Goal: Task Accomplishment & Management: Use online tool/utility

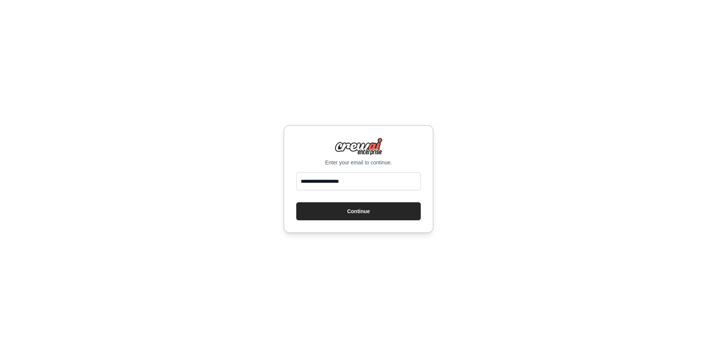
type input "**********"
click at [296, 202] on button "Continue" at bounding box center [358, 211] width 125 height 18
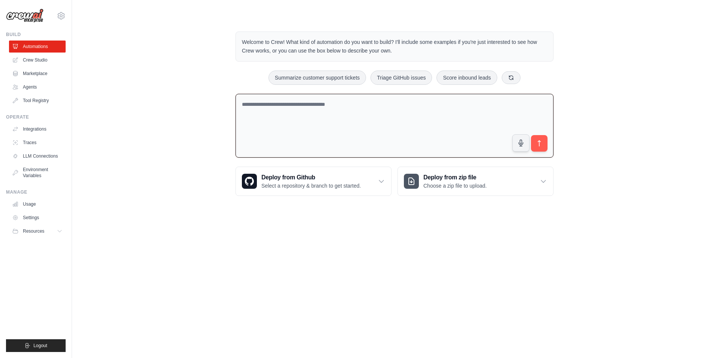
click at [273, 115] on textarea at bounding box center [395, 126] width 318 height 64
click at [32, 130] on link "Integrations" at bounding box center [38, 129] width 57 height 12
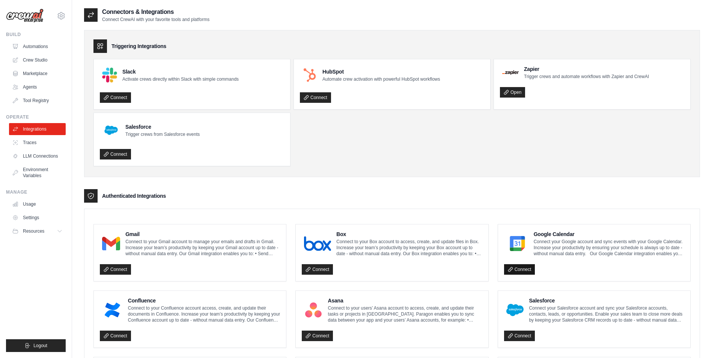
click at [519, 270] on link "Connect" at bounding box center [519, 269] width 31 height 11
click at [521, 270] on link "Connect" at bounding box center [519, 269] width 31 height 11
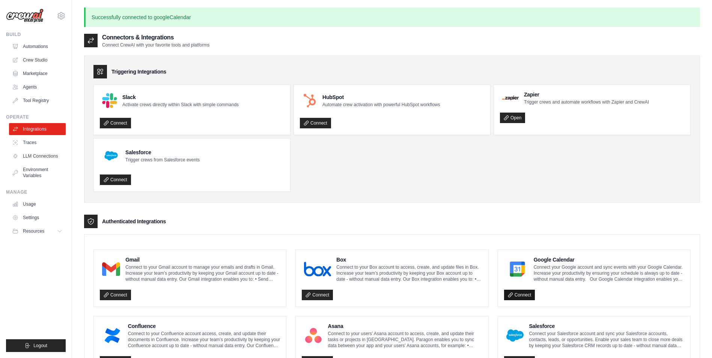
click at [524, 296] on link "Connect" at bounding box center [519, 295] width 31 height 11
click at [41, 47] on link "Automations" at bounding box center [38, 47] width 57 height 12
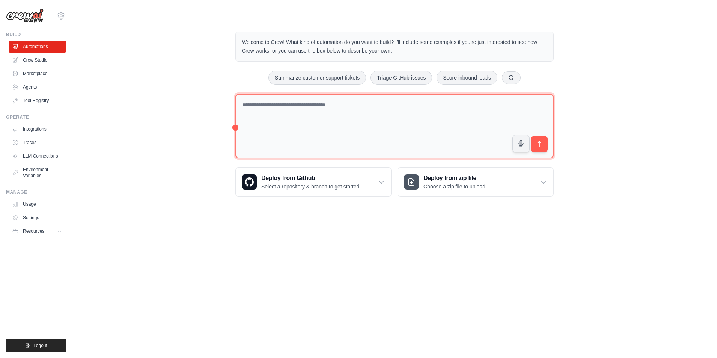
click at [272, 120] on textarea at bounding box center [395, 126] width 318 height 65
type textarea "*"
type textarea "**********"
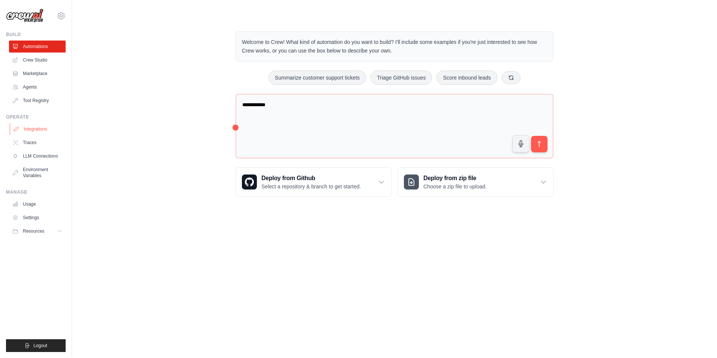
click at [42, 129] on link "Integrations" at bounding box center [38, 129] width 57 height 12
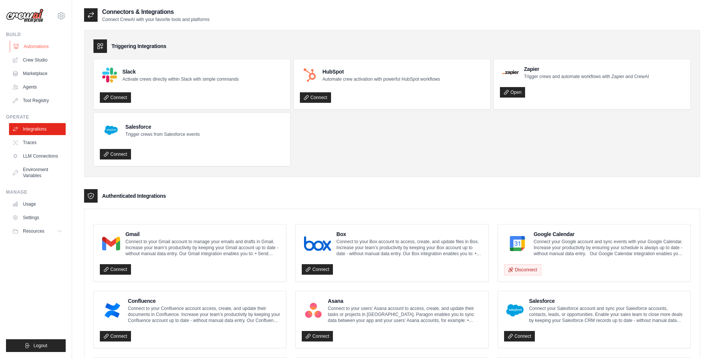
click at [34, 48] on link "Automations" at bounding box center [38, 47] width 57 height 12
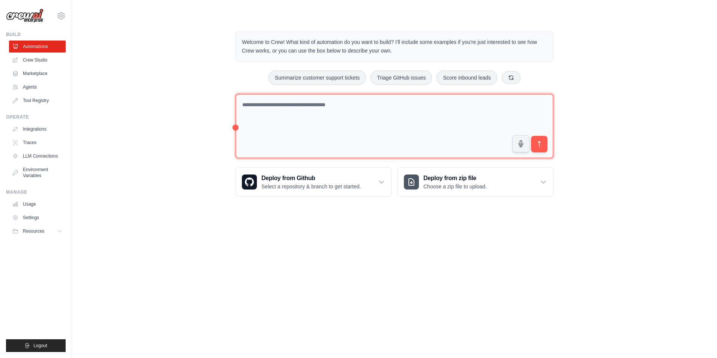
click at [342, 125] on textarea at bounding box center [395, 126] width 318 height 65
type textarea "**********"
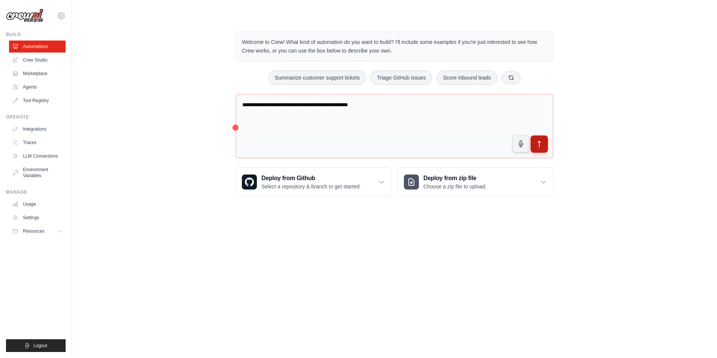
click at [542, 147] on icon "submit" at bounding box center [540, 144] width 8 height 8
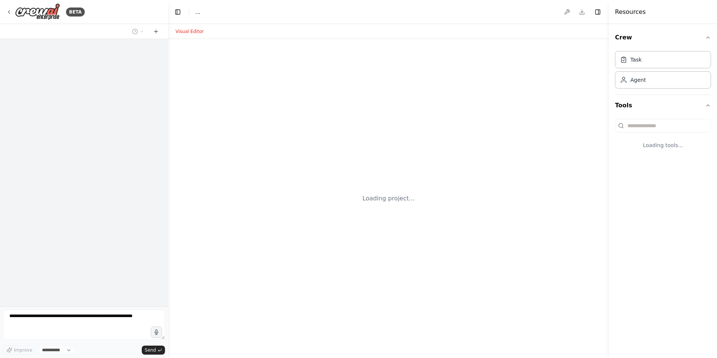
select select "****"
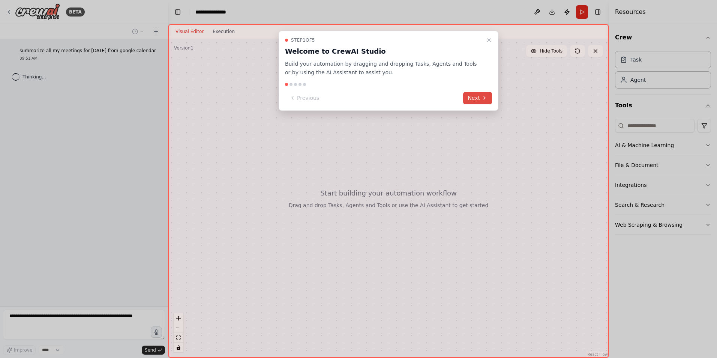
click at [481, 98] on button "Next" at bounding box center [477, 98] width 29 height 12
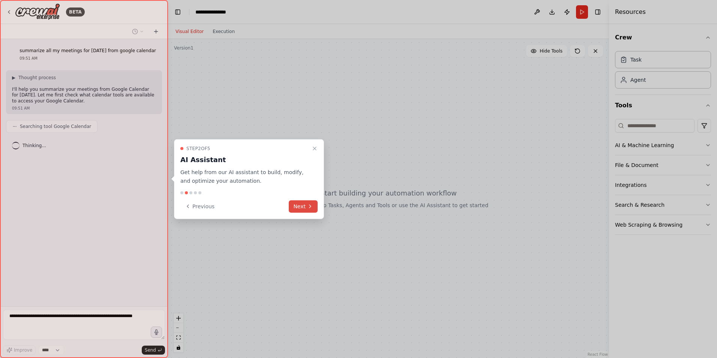
click at [308, 207] on icon at bounding box center [310, 206] width 6 height 6
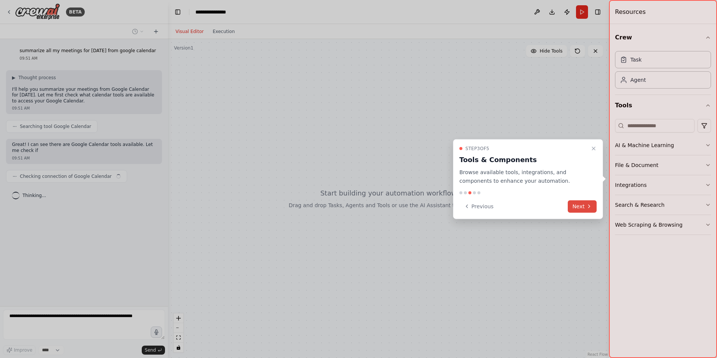
click at [582, 212] on button "Next" at bounding box center [582, 206] width 29 height 12
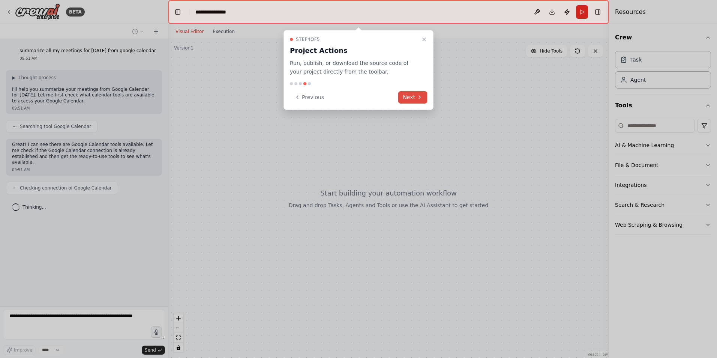
click at [413, 99] on button "Next" at bounding box center [412, 97] width 29 height 12
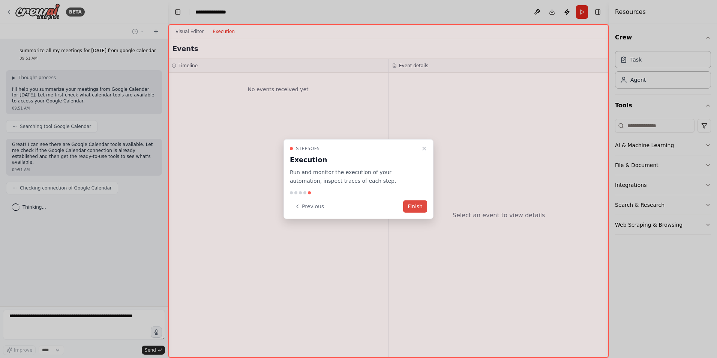
click at [414, 205] on button "Finish" at bounding box center [415, 206] width 24 height 12
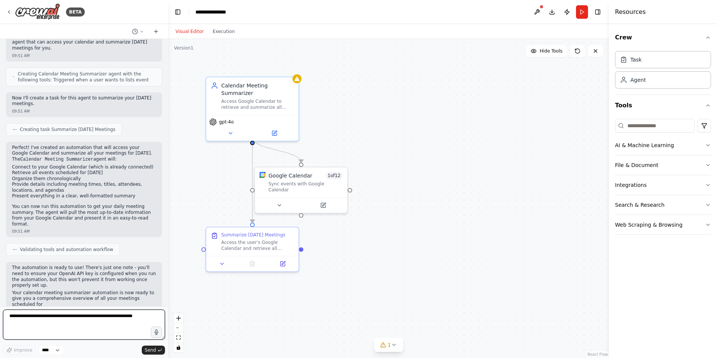
scroll to position [175, 0]
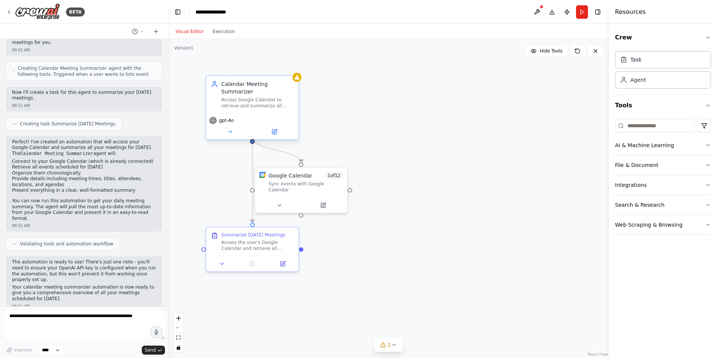
click at [276, 99] on div "Access Google Calendar to retrieve and summarize all meetings scheduled for tod…" at bounding box center [257, 103] width 73 height 12
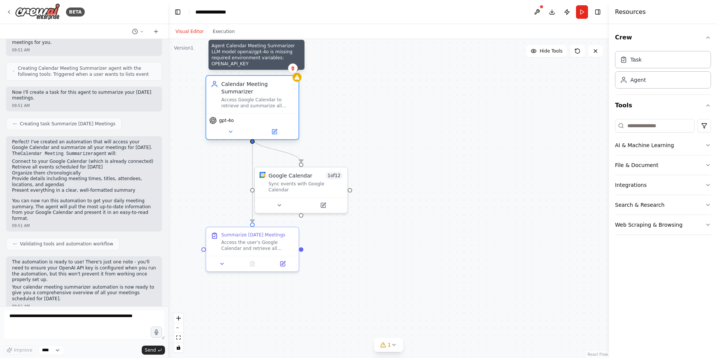
click at [298, 80] on icon at bounding box center [297, 77] width 6 height 6
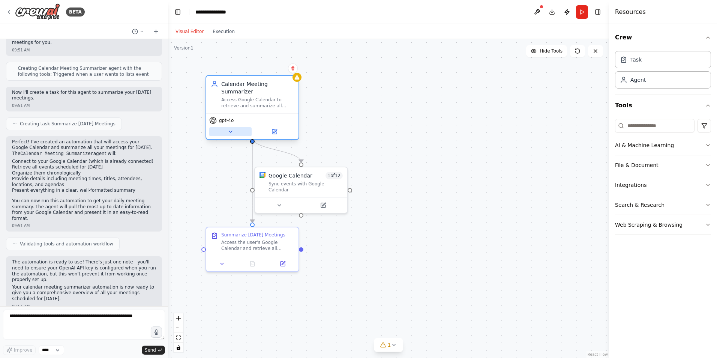
click at [230, 129] on icon at bounding box center [231, 132] width 6 height 6
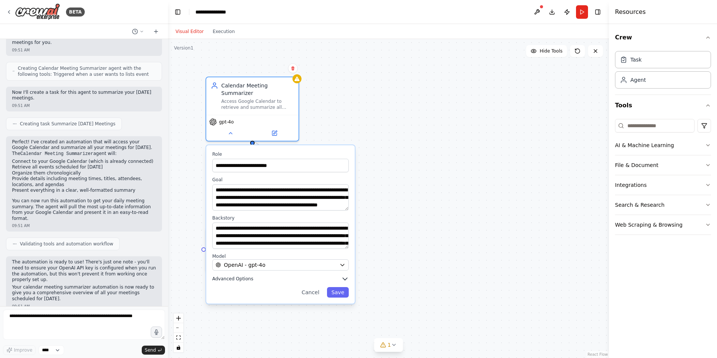
click at [345, 278] on icon "button" at bounding box center [345, 279] width 5 height 2
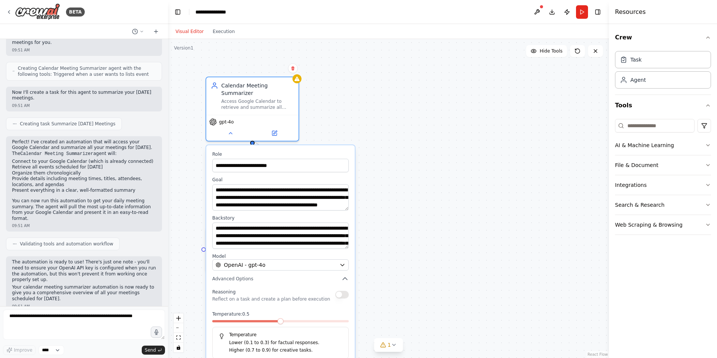
click at [281, 318] on span at bounding box center [281, 321] width 6 height 6
click at [343, 275] on icon "button" at bounding box center [345, 279] width 8 height 8
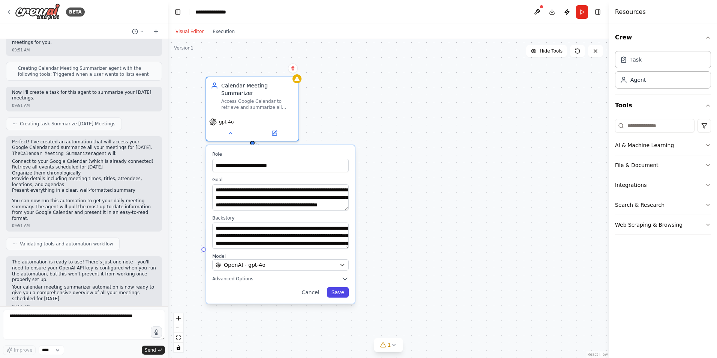
click at [342, 287] on button "Save" at bounding box center [338, 292] width 22 height 11
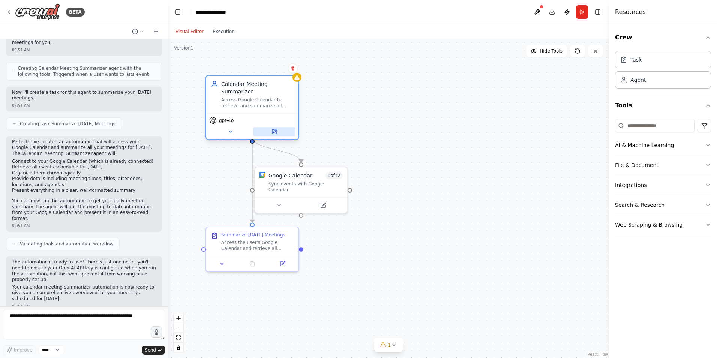
click at [277, 127] on button at bounding box center [274, 131] width 42 height 9
click at [644, 140] on button "AI & Machine Learning" at bounding box center [663, 145] width 96 height 20
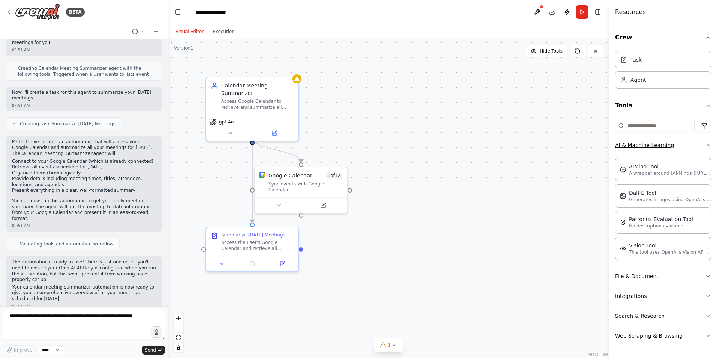
click at [644, 140] on button "AI & Machine Learning" at bounding box center [663, 145] width 96 height 20
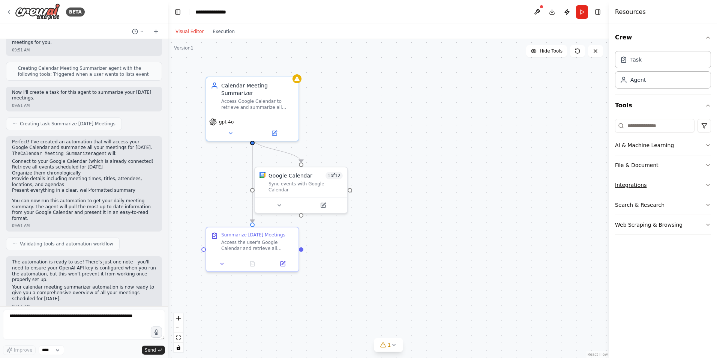
click at [645, 183] on button "Integrations" at bounding box center [663, 185] width 96 height 20
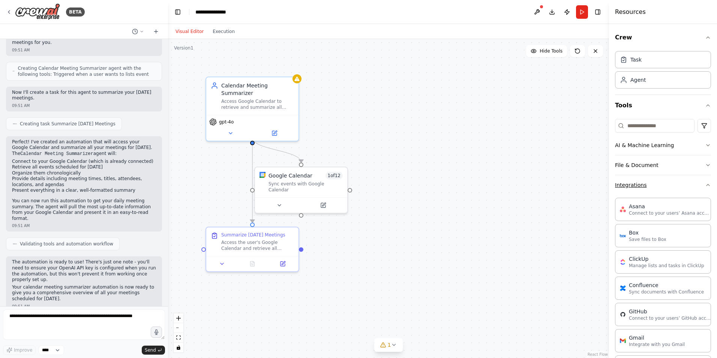
click at [645, 183] on button "Integrations" at bounding box center [663, 185] width 96 height 20
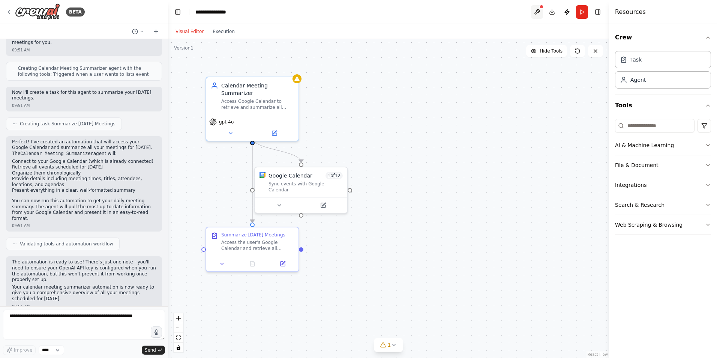
click at [537, 13] on button at bounding box center [537, 12] width 12 height 14
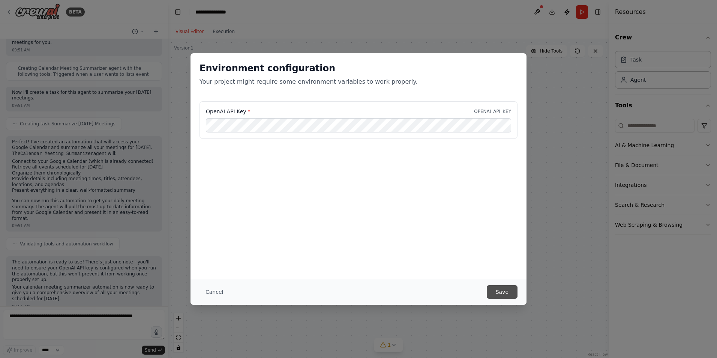
click at [501, 292] on button "Save" at bounding box center [502, 292] width 31 height 14
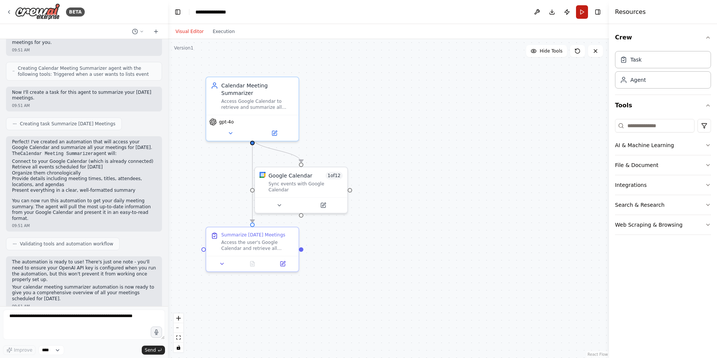
click at [584, 13] on button "Run" at bounding box center [582, 12] width 12 height 14
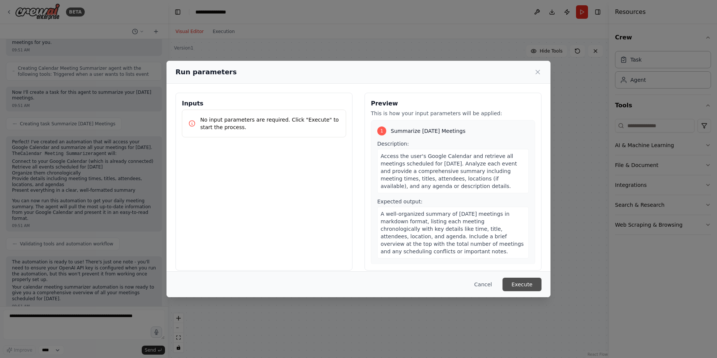
click at [516, 280] on button "Execute" at bounding box center [522, 285] width 39 height 14
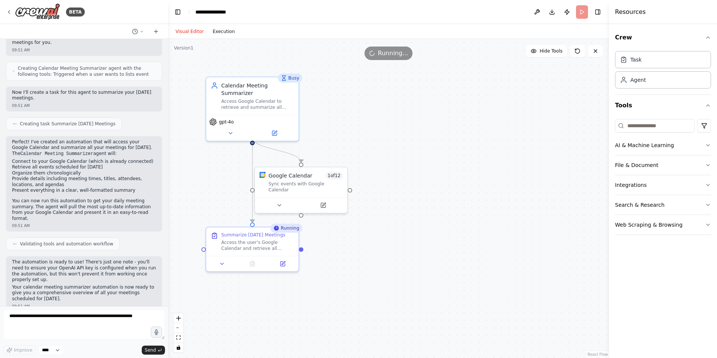
click at [223, 31] on button "Execution" at bounding box center [223, 31] width 31 height 9
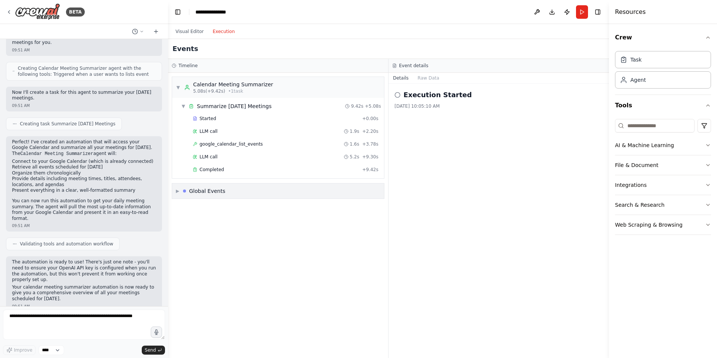
click at [273, 195] on div "▶ Global Events" at bounding box center [278, 190] width 212 height 15
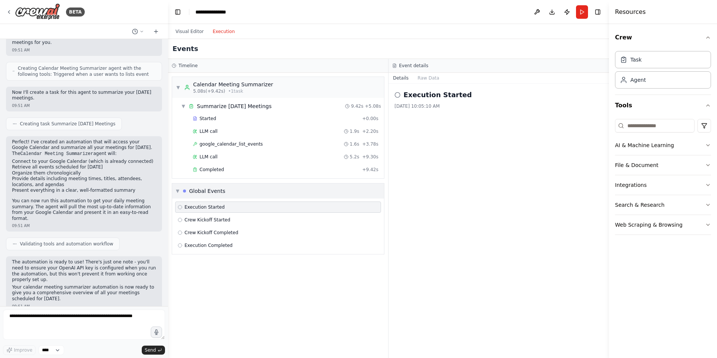
click at [273, 195] on div "▼ Global Events" at bounding box center [278, 190] width 212 height 15
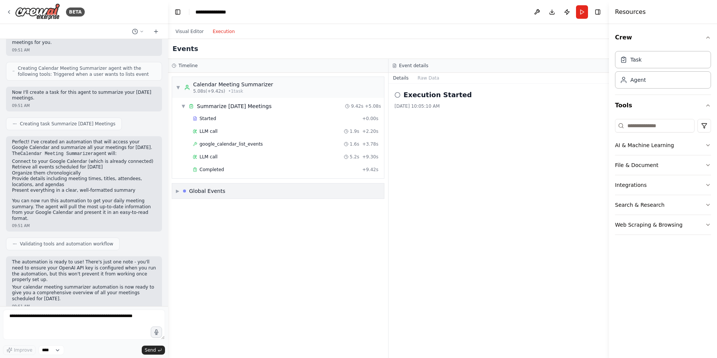
click at [273, 195] on div "▶ Global Events" at bounding box center [278, 190] width 212 height 15
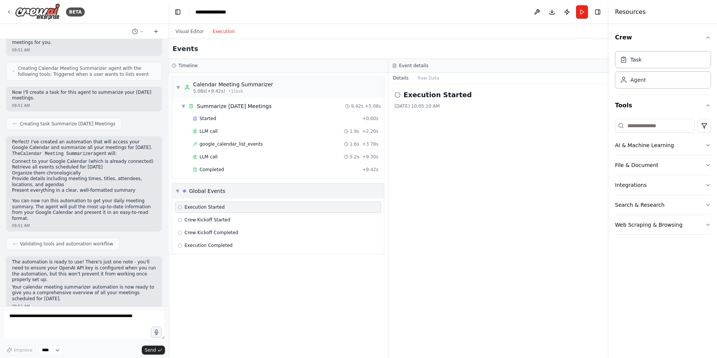
click at [273, 195] on div "▼ Global Events" at bounding box center [278, 190] width 212 height 15
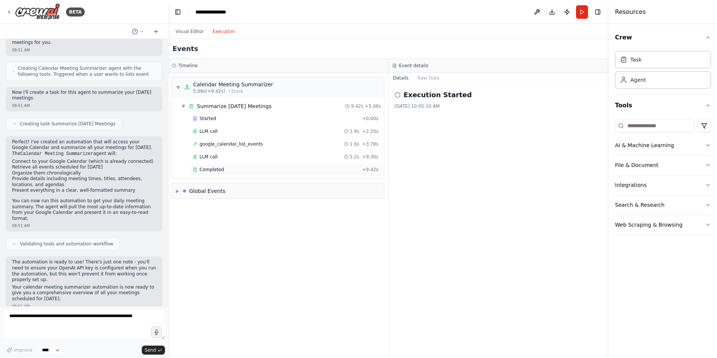
click at [213, 173] on div "Completed + 9.42s" at bounding box center [285, 169] width 191 height 11
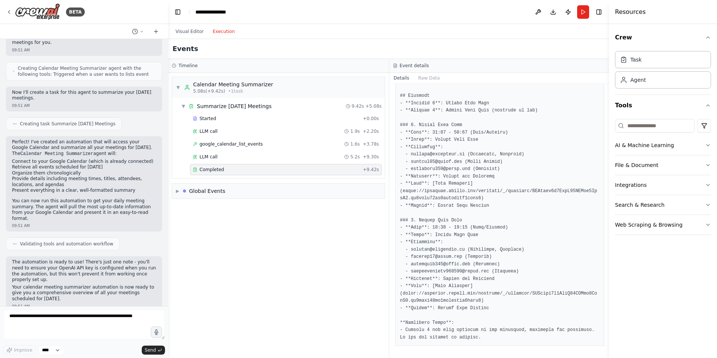
scroll to position [0, 0]
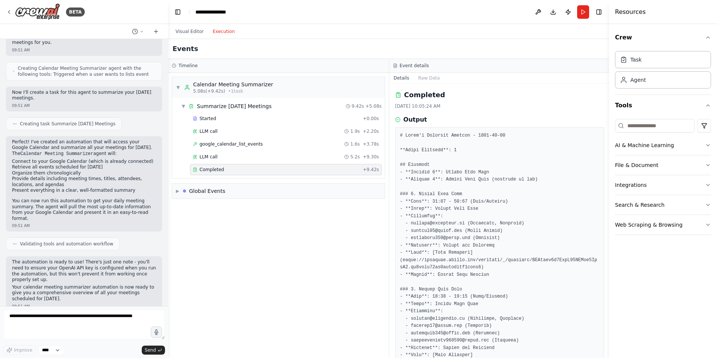
click at [330, 239] on div "▼ Calendar Meeting Summarizer 5.08s (+9.42s) • 1 task ▼ Summarize Today's Meeti…" at bounding box center [278, 215] width 221 height 285
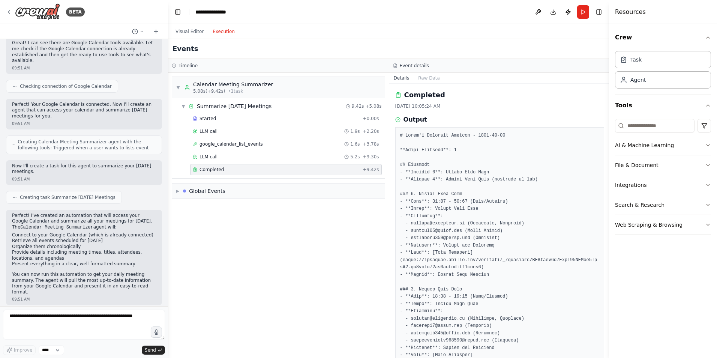
scroll to position [175, 0]
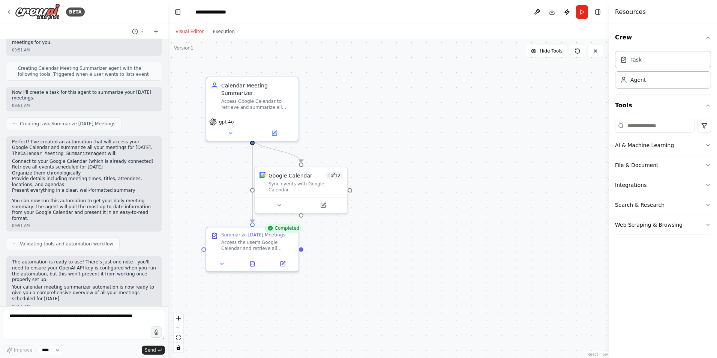
click at [182, 32] on button "Visual Editor" at bounding box center [189, 31] width 37 height 9
click at [246, 105] on div "Calendar Meeting Summarizer Access Google Calendar to retrieve and summarize al…" at bounding box center [252, 95] width 92 height 38
click at [272, 129] on icon at bounding box center [274, 131] width 5 height 5
click at [235, 247] on div "Access the user's Google Calendar and retrieve all meetings scheduled for today…" at bounding box center [257, 244] width 73 height 12
click at [252, 240] on div "Access the user's Google Calendar and retrieve all meetings scheduled for today…" at bounding box center [257, 244] width 73 height 12
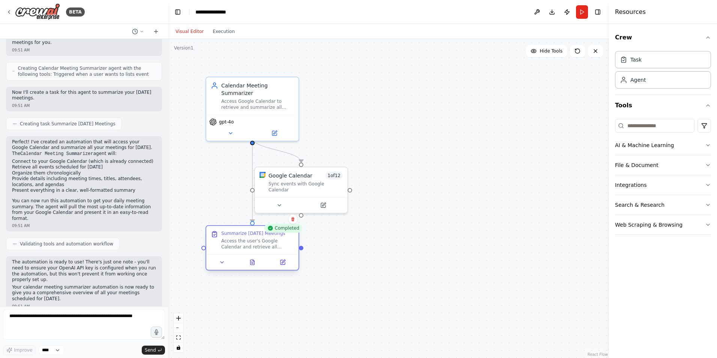
click at [248, 234] on div "Summarize Today's Meetings" at bounding box center [253, 233] width 64 height 6
click at [254, 245] on div "Access the user's Google Calendar and retrieve all meetings scheduled for today…" at bounding box center [257, 244] width 73 height 12
click at [281, 263] on icon at bounding box center [283, 262] width 5 height 5
click at [286, 267] on div at bounding box center [252, 261] width 92 height 15
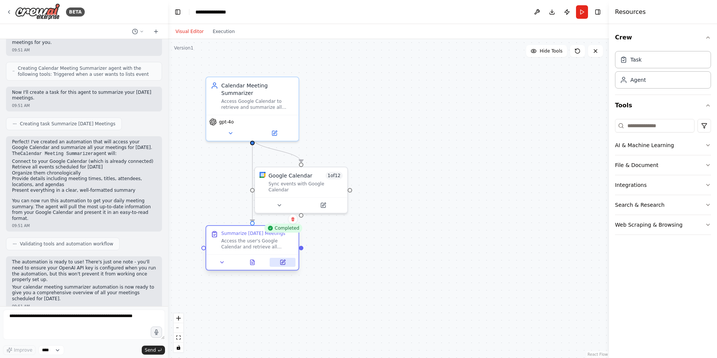
click at [285, 264] on icon at bounding box center [283, 262] width 5 height 5
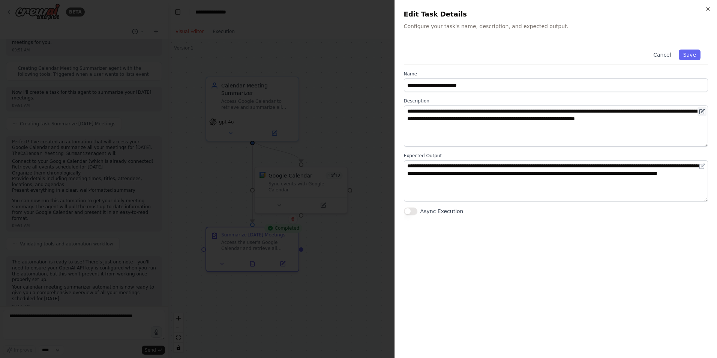
click at [701, 111] on icon at bounding box center [702, 111] width 6 height 6
click at [702, 110] on icon at bounding box center [702, 111] width 6 height 6
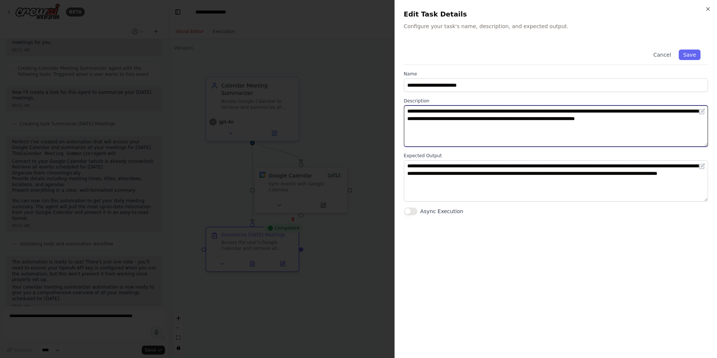
click at [695, 122] on textarea "**********" at bounding box center [556, 125] width 304 height 41
click at [518, 128] on textarea "**********" at bounding box center [556, 125] width 304 height 41
click at [498, 126] on textarea "**********" at bounding box center [556, 125] width 304 height 41
click at [446, 128] on textarea "**********" at bounding box center [556, 125] width 304 height 41
type textarea "**********"
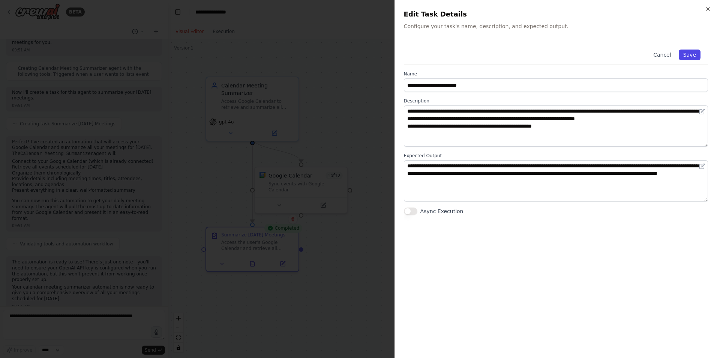
click at [692, 57] on button "Save" at bounding box center [690, 55] width 22 height 11
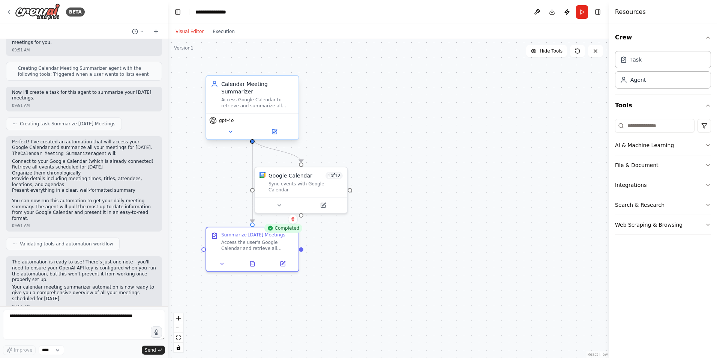
click at [273, 103] on div "Calendar Meeting Summarizer Access Google Calendar to retrieve and summarize al…" at bounding box center [252, 95] width 92 height 38
click at [249, 86] on div "Calendar Meeting Summarizer" at bounding box center [257, 87] width 73 height 15
click at [274, 129] on icon at bounding box center [274, 131] width 5 height 5
click at [581, 13] on button "Run" at bounding box center [582, 12] width 12 height 14
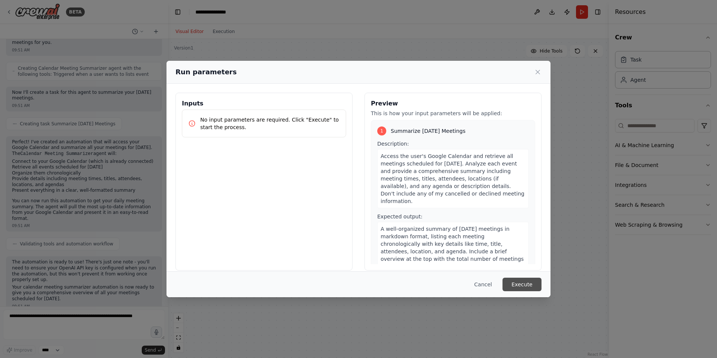
click at [524, 283] on button "Execute" at bounding box center [522, 285] width 39 height 14
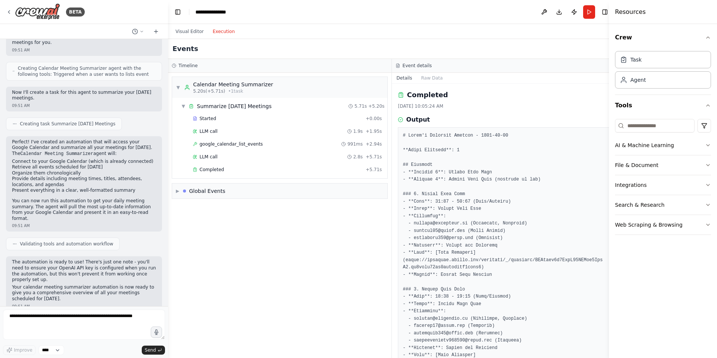
click at [221, 34] on button "Execution" at bounding box center [223, 31] width 31 height 9
click at [218, 168] on span "Completed" at bounding box center [212, 170] width 24 height 6
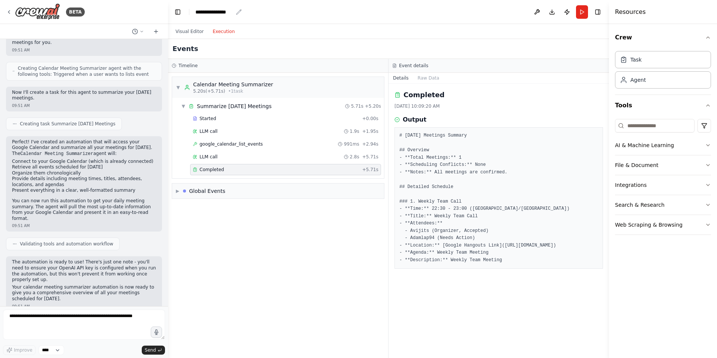
click at [237, 12] on icon "breadcrumb" at bounding box center [239, 12] width 6 height 6
click at [209, 14] on div "**********" at bounding box center [214, 12] width 38 height 8
click at [323, 17] on header "**********" at bounding box center [388, 12] width 441 height 24
click at [12, 11] on div "BETA" at bounding box center [45, 11] width 79 height 17
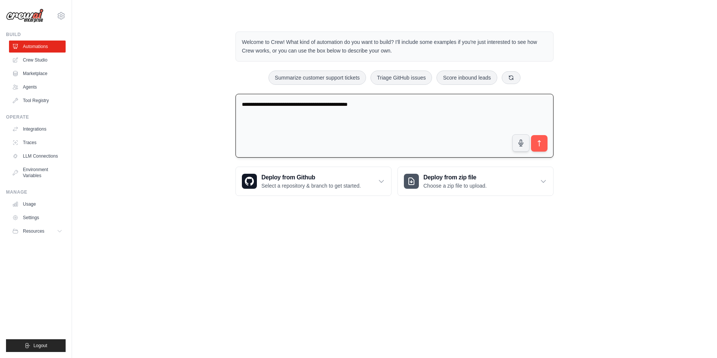
click at [373, 113] on textarea "**********" at bounding box center [395, 126] width 318 height 64
click at [390, 111] on textarea "**********" at bounding box center [395, 126] width 318 height 64
click at [438, 106] on textarea "**********" at bounding box center [395, 126] width 318 height 64
click at [548, 104] on textarea "**********" at bounding box center [395, 126] width 318 height 64
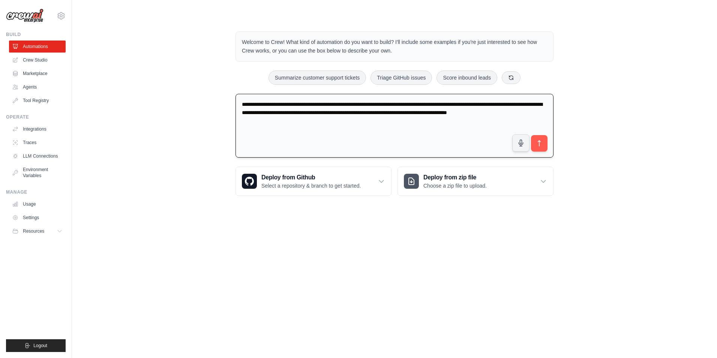
click at [297, 127] on textarea "**********" at bounding box center [395, 126] width 318 height 64
click at [495, 102] on textarea "**********" at bounding box center [395, 126] width 318 height 64
type textarea "**********"
click at [542, 143] on icon "submit" at bounding box center [540, 144] width 8 height 8
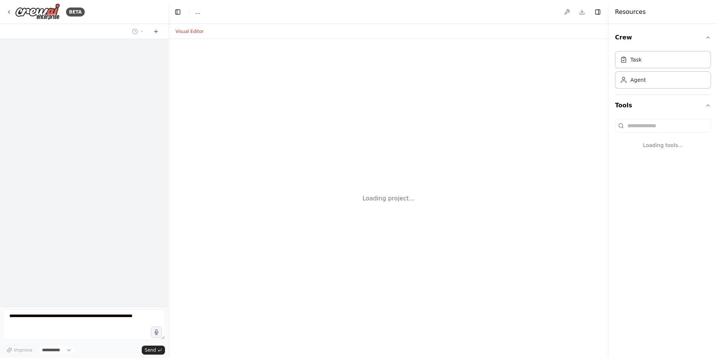
select select "****"
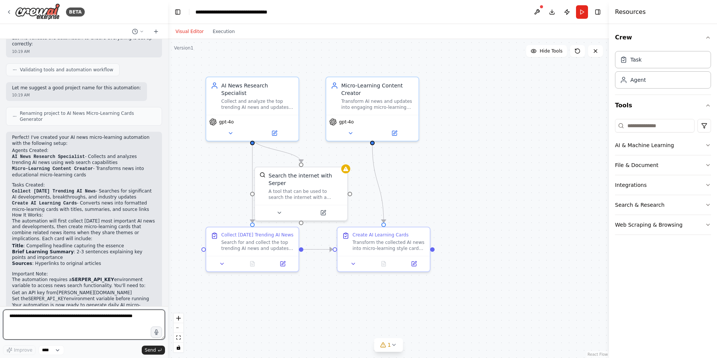
scroll to position [328, 0]
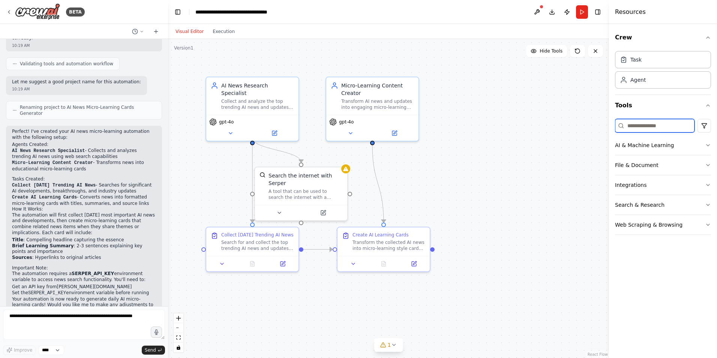
click at [644, 128] on input at bounding box center [655, 126] width 80 height 14
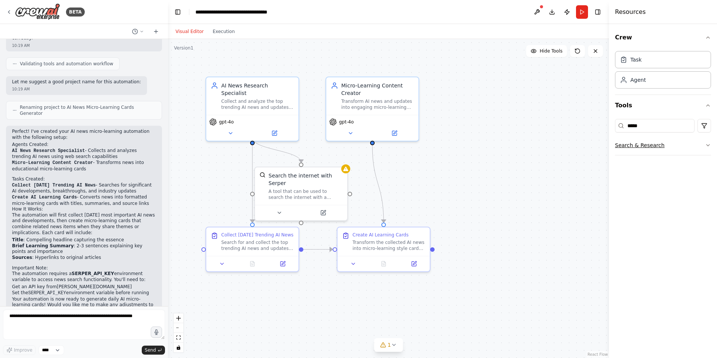
click at [677, 148] on button "Search & Research" at bounding box center [663, 145] width 96 height 20
click at [299, 187] on div "A tool that can be used to search the internet with a search_query. Supports di…" at bounding box center [309, 193] width 74 height 12
click at [328, 207] on button at bounding box center [327, 211] width 42 height 9
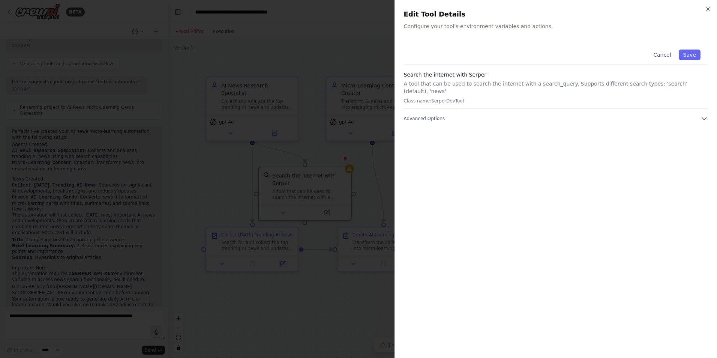
click at [467, 79] on div "Search the internet with Serper A tool that can be used to search the internet …" at bounding box center [556, 90] width 304 height 38
click at [441, 116] on span "Advanced Options" at bounding box center [424, 119] width 41 height 6
drag, startPoint x: 712, startPoint y: 9, endPoint x: 707, endPoint y: 9, distance: 4.1
click at [707, 9] on div "Close Edit Tool Details Configure your tool's environment variables and actions…" at bounding box center [556, 179] width 323 height 358
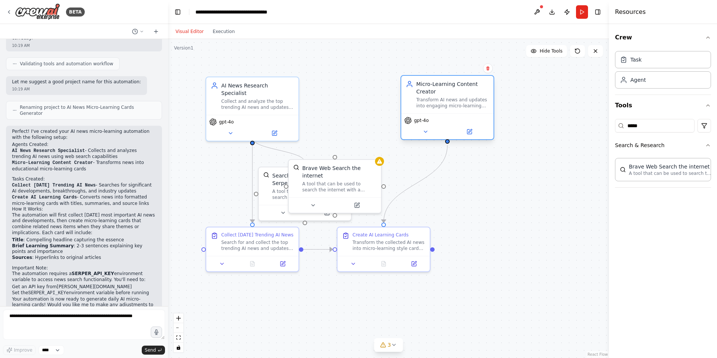
drag, startPoint x: 382, startPoint y: 88, endPoint x: 462, endPoint y: 86, distance: 79.9
click at [462, 86] on div "Micro-Learning Content Creator" at bounding box center [452, 87] width 73 height 15
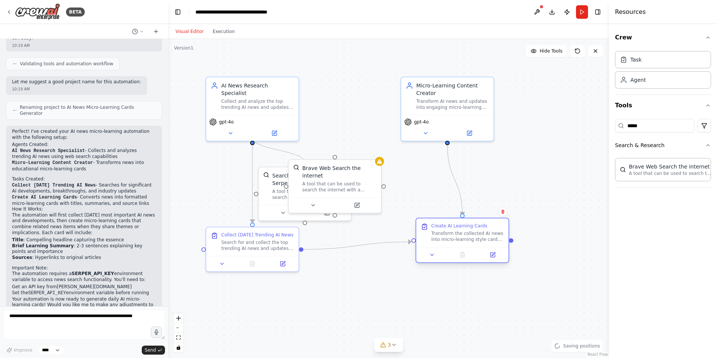
drag, startPoint x: 369, startPoint y: 240, endPoint x: 448, endPoint y: 231, distance: 79.7
click at [448, 231] on div "Transform the collected AI news into micro-learning style cards. Each card shou…" at bounding box center [467, 236] width 73 height 12
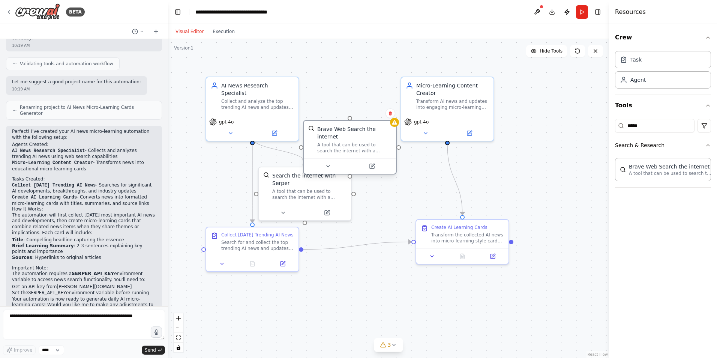
drag, startPoint x: 339, startPoint y: 178, endPoint x: 355, endPoint y: 131, distance: 49.6
click at [355, 131] on div "Brave Web Search the internet A tool that can be used to search the internet wi…" at bounding box center [354, 139] width 74 height 29
click at [304, 187] on div "A tool that can be used to search the internet with a search_query. Supports di…" at bounding box center [309, 193] width 74 height 12
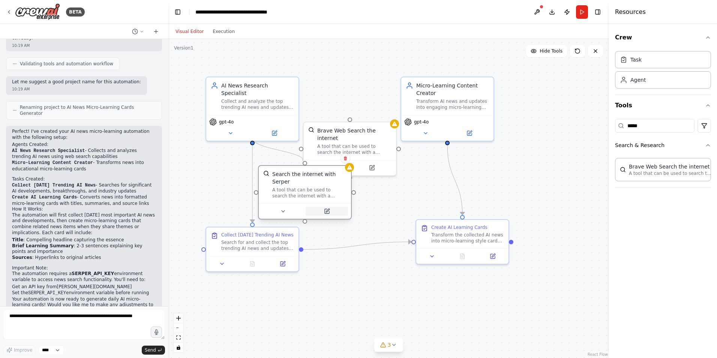
click at [329, 209] on icon at bounding box center [327, 211] width 5 height 5
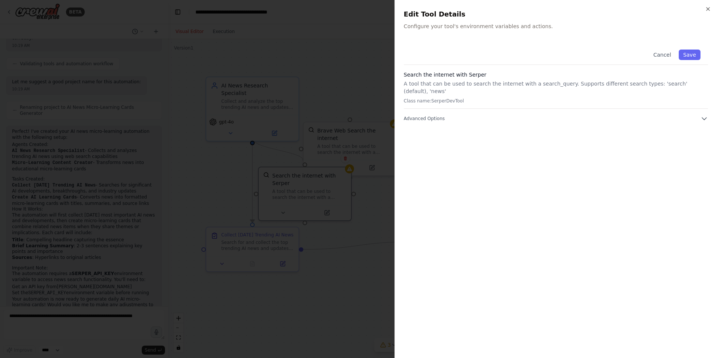
click at [513, 119] on div "Cancel Save Search the internet with Serper A tool that can be used to search t…" at bounding box center [556, 195] width 304 height 307
click at [507, 115] on button "Advanced Options" at bounding box center [556, 119] width 304 height 8
click at [708, 9] on icon "button" at bounding box center [708, 9] width 3 height 3
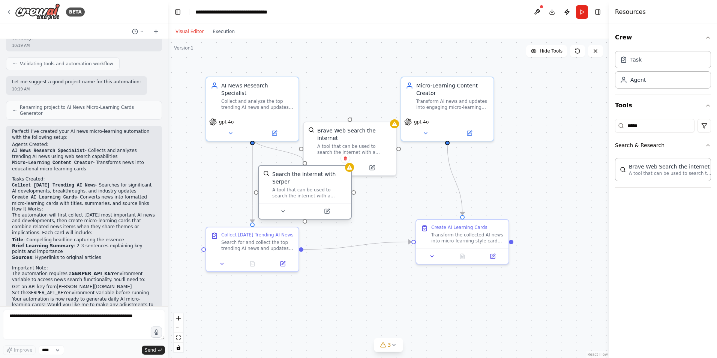
click at [329, 187] on div "A tool that can be used to search the internet with a search_query. Supports di…" at bounding box center [309, 193] width 74 height 12
click at [291, 176] on div "Search the internet with Serper" at bounding box center [309, 177] width 74 height 15
drag, startPoint x: 291, startPoint y: 176, endPoint x: 272, endPoint y: 157, distance: 26.3
click at [272, 157] on div ".deletable-edge-delete-btn { width: 20px; height: 20px; border: 0px solid #ffff…" at bounding box center [388, 198] width 441 height 319
click at [273, 176] on div "Search the internet with Serper" at bounding box center [309, 177] width 74 height 15
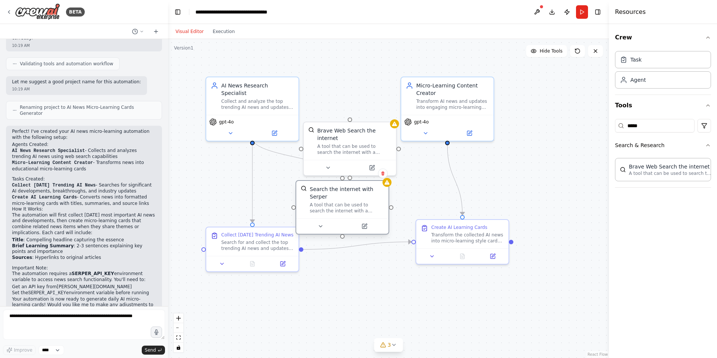
drag, startPoint x: 280, startPoint y: 177, endPoint x: 321, endPoint y: 194, distance: 44.6
click at [321, 194] on div "Search the internet with Serper A tool that can be used to search the internet …" at bounding box center [347, 199] width 74 height 29
click at [280, 153] on icon "Edge from cd471e90-858c-46fb-8db4-a0627df5f9d4 to 74b51216-b546-462d-be89-fb8fe…" at bounding box center [297, 158] width 90 height 40
drag, startPoint x: 343, startPoint y: 180, endPoint x: 351, endPoint y: 117, distance: 62.7
click at [351, 117] on div ".deletable-edge-delete-btn { width: 20px; height: 20px; border: 0px solid #ffff…" at bounding box center [388, 198] width 441 height 319
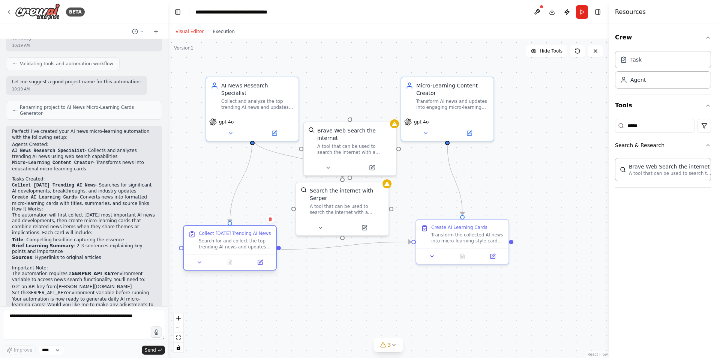
drag, startPoint x: 272, startPoint y: 233, endPoint x: 248, endPoint y: 237, distance: 24.7
click at [248, 237] on div "Collect Today's Trending AI News Search for and collect the top trending AI new…" at bounding box center [235, 240] width 73 height 20
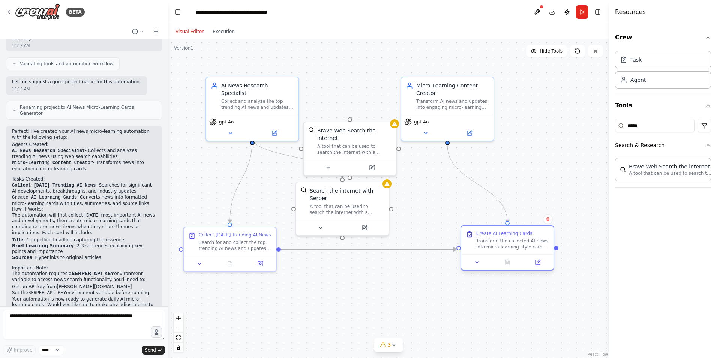
drag, startPoint x: 470, startPoint y: 234, endPoint x: 515, endPoint y: 240, distance: 44.7
click at [515, 240] on div "Transform the collected AI news into micro-learning style cards. Each card shou…" at bounding box center [512, 244] width 73 height 12
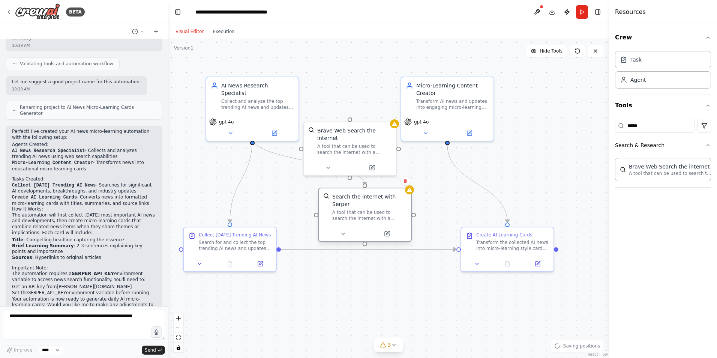
drag, startPoint x: 352, startPoint y: 201, endPoint x: 373, endPoint y: 211, distance: 23.5
click at [373, 211] on div "A tool that can be used to search the internet with a search_query. Supports di…" at bounding box center [369, 215] width 74 height 12
click at [405, 179] on icon at bounding box center [405, 181] width 5 height 5
click at [386, 179] on button "Confirm" at bounding box center [384, 180] width 27 height 9
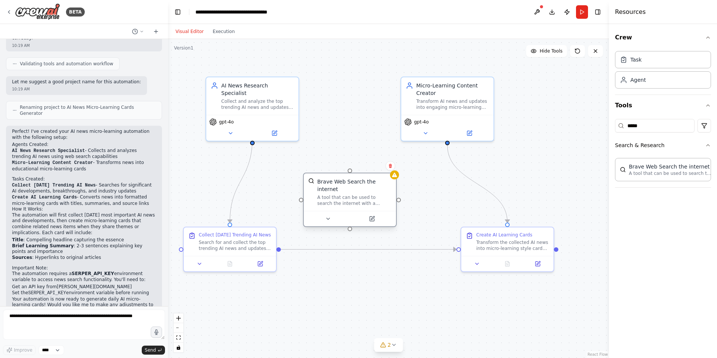
drag, startPoint x: 338, startPoint y: 131, endPoint x: 340, endPoint y: 183, distance: 51.4
click at [340, 183] on div "Brave Web Search the internet" at bounding box center [354, 185] width 74 height 15
drag, startPoint x: 253, startPoint y: 135, endPoint x: 349, endPoint y: 169, distance: 101.9
click at [349, 169] on div ".deletable-edge-delete-btn { width: 20px; height: 20px; border: 0px solid #ffff…" at bounding box center [388, 198] width 441 height 319
click at [373, 216] on icon at bounding box center [372, 217] width 3 height 3
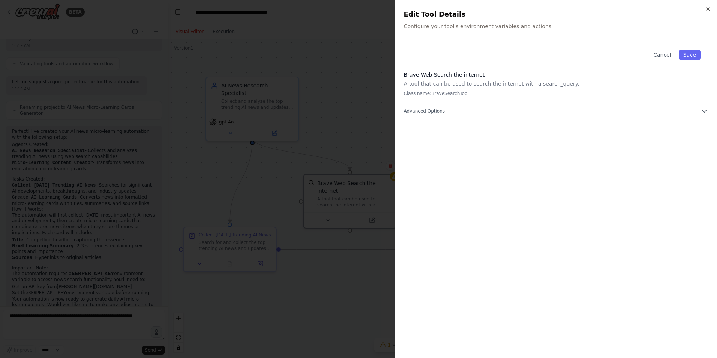
click at [462, 115] on div "Cancel Save Brave Web Search the internet A tool that can be used to search the…" at bounding box center [556, 195] width 304 height 307
click at [591, 119] on div "Cancel Save Brave Web Search the internet A tool that can be used to search the…" at bounding box center [556, 195] width 304 height 307
drag, startPoint x: 658, startPoint y: 115, endPoint x: 700, endPoint y: 110, distance: 43.0
click at [700, 110] on div "Cancel Save Brave Web Search the internet A tool that can be used to search the…" at bounding box center [556, 195] width 304 height 307
click at [700, 110] on button "Advanced Options" at bounding box center [556, 111] width 304 height 8
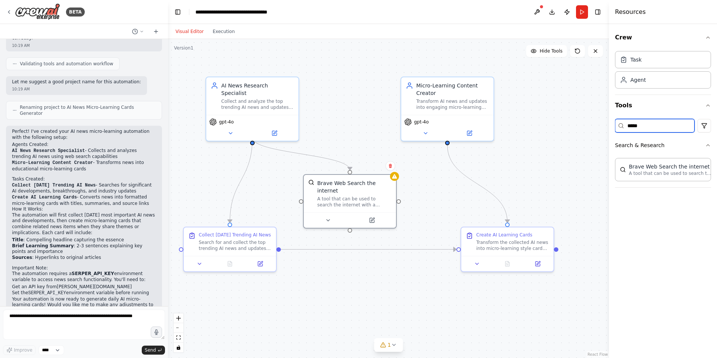
click at [632, 125] on input "*****" at bounding box center [655, 126] width 80 height 14
type input "******"
click at [390, 165] on icon at bounding box center [390, 166] width 3 height 4
click at [366, 165] on button "Confirm" at bounding box center [369, 165] width 27 height 9
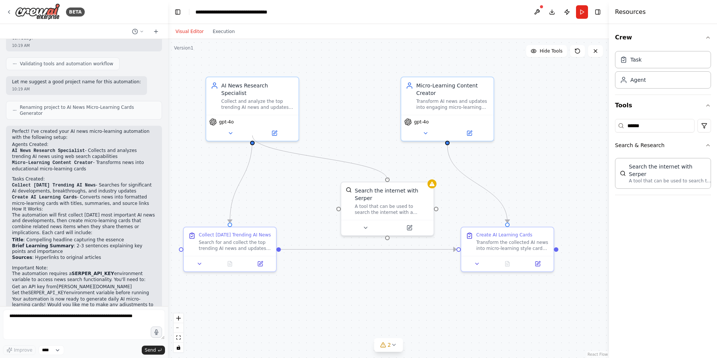
drag, startPoint x: 252, startPoint y: 133, endPoint x: 391, endPoint y: 178, distance: 146.6
click at [391, 178] on div ".deletable-edge-delete-btn { width: 20px; height: 20px; border: 0px solid #ffff…" at bounding box center [388, 198] width 441 height 319
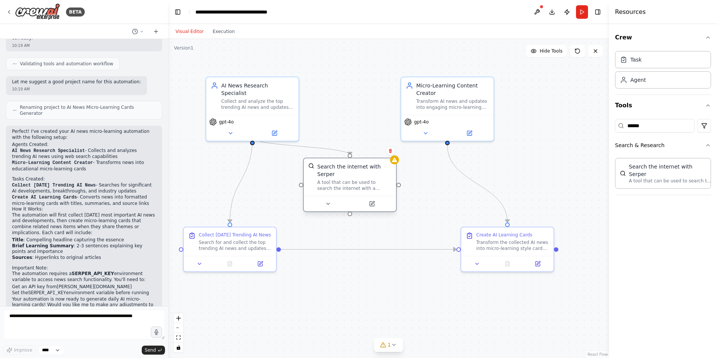
drag, startPoint x: 386, startPoint y: 191, endPoint x: 346, endPoint y: 171, distance: 44.3
click at [346, 171] on div "Search the internet with Serper A tool that can be used to search the internet …" at bounding box center [354, 177] width 74 height 29
click at [374, 201] on icon at bounding box center [372, 203] width 5 height 5
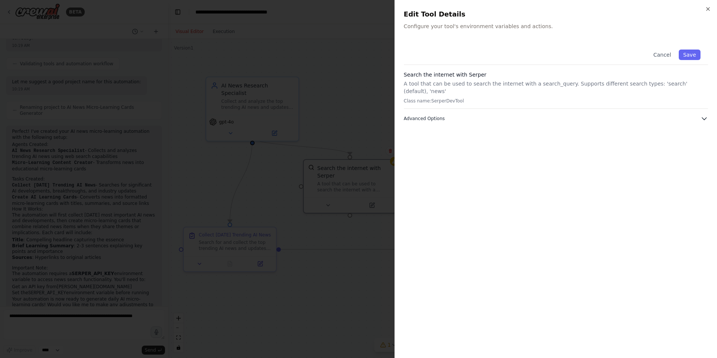
click at [497, 115] on button "Advanced Options" at bounding box center [556, 119] width 304 height 8
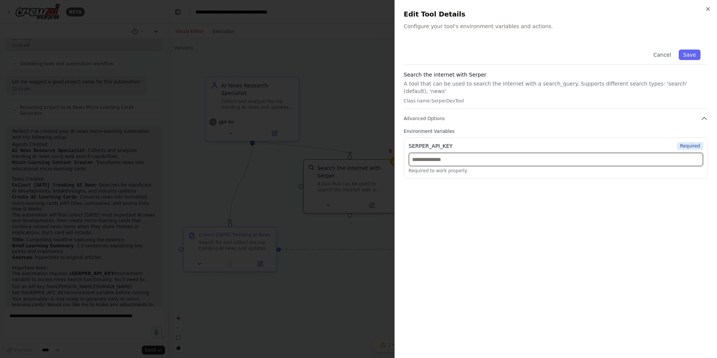
click at [453, 153] on input "text" at bounding box center [556, 160] width 294 height 14
paste input "**********"
type input "**********"
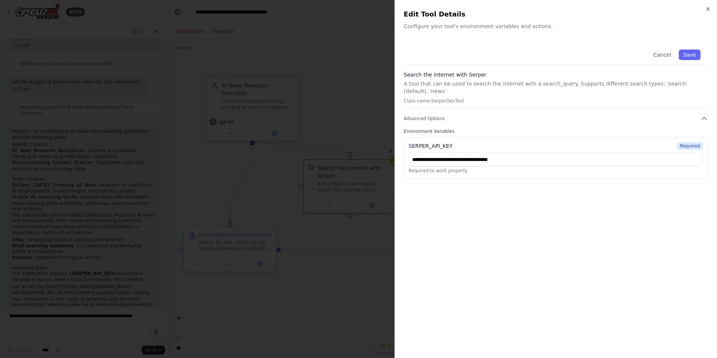
click at [450, 206] on div "**********" at bounding box center [556, 195] width 304 height 307
click at [656, 243] on div "**********" at bounding box center [556, 195] width 304 height 307
click at [693, 53] on button "Save" at bounding box center [690, 55] width 22 height 11
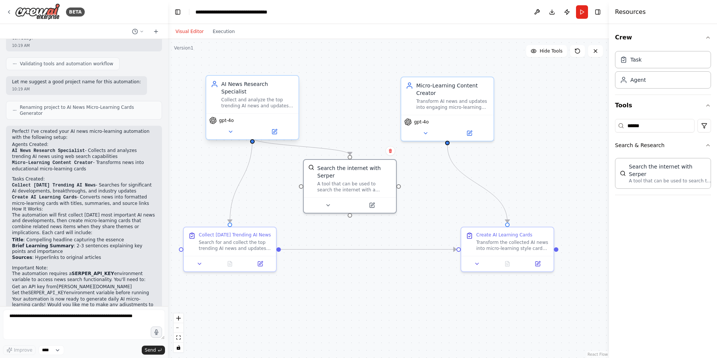
click at [267, 97] on div "Collect and analyze the top trending AI news and updates for today, focusing on…" at bounding box center [257, 103] width 73 height 12
click at [649, 124] on input "******" at bounding box center [655, 126] width 80 height 14
type input "*"
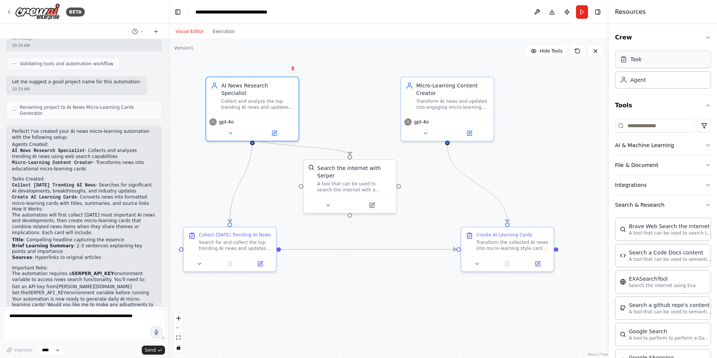
click at [640, 66] on div "Task" at bounding box center [663, 59] width 96 height 17
click at [550, 13] on button "Download" at bounding box center [552, 12] width 12 height 14
click at [468, 14] on header "**********" at bounding box center [388, 12] width 441 height 24
click at [583, 12] on button "Run" at bounding box center [582, 12] width 12 height 14
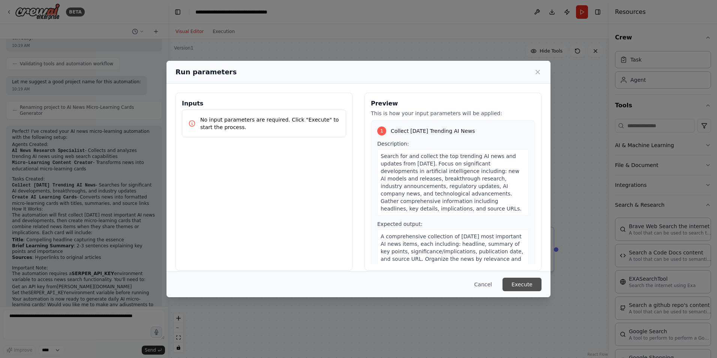
click at [518, 284] on button "Execute" at bounding box center [522, 285] width 39 height 14
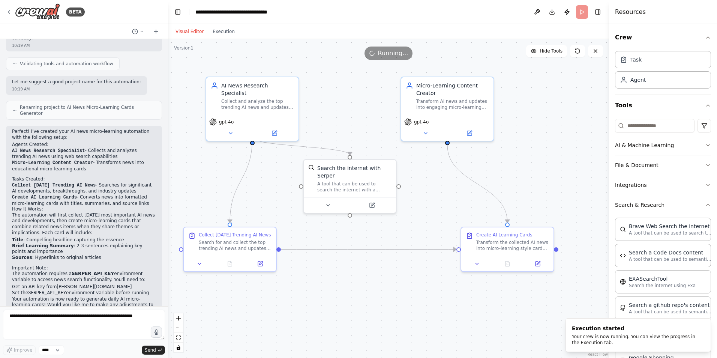
click at [220, 38] on div "Visual Editor Execution" at bounding box center [205, 31] width 68 height 15
click at [218, 33] on button "Execution" at bounding box center [223, 31] width 31 height 9
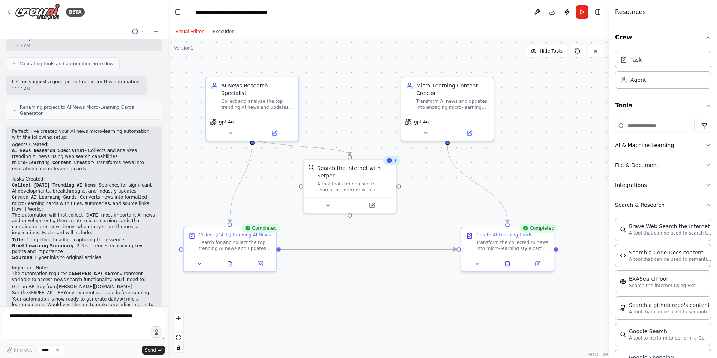
click at [182, 33] on button "Visual Editor" at bounding box center [189, 31] width 37 height 9
click at [474, 110] on div "Micro-Learning Content Creator Transform AI news and updates into engaging micr…" at bounding box center [447, 95] width 92 height 38
click at [470, 132] on icon at bounding box center [469, 131] width 5 height 5
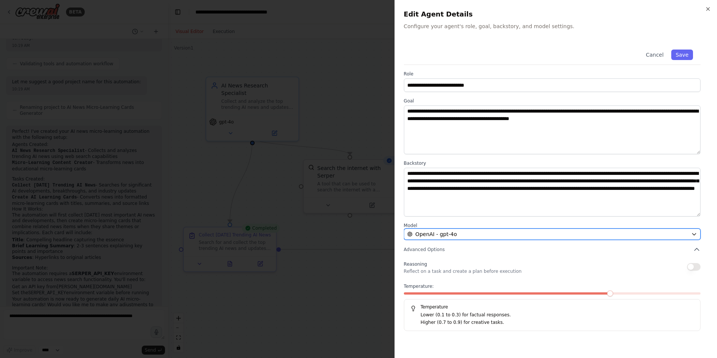
click at [461, 235] on div "OpenAI - gpt-4o" at bounding box center [547, 234] width 281 height 8
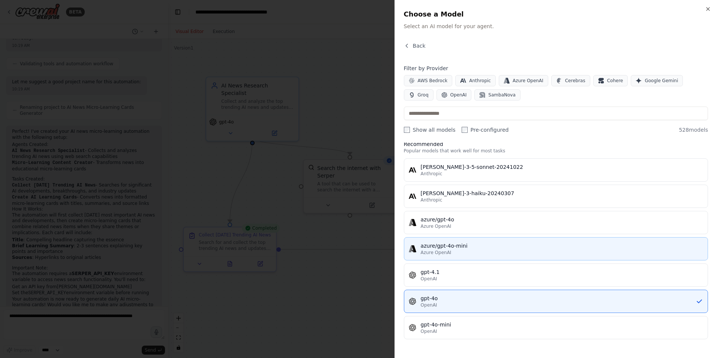
scroll to position [0, 0]
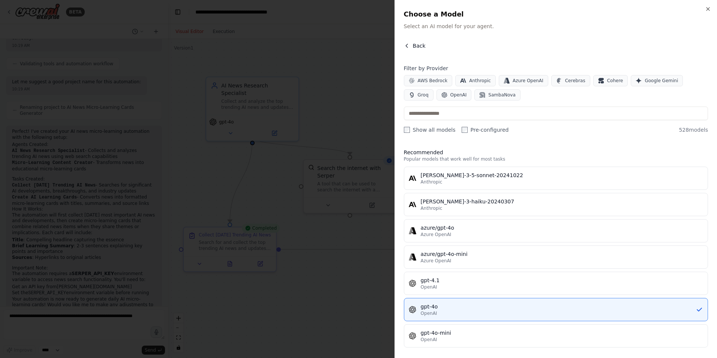
click at [419, 46] on span "Back" at bounding box center [419, 46] width 13 height 8
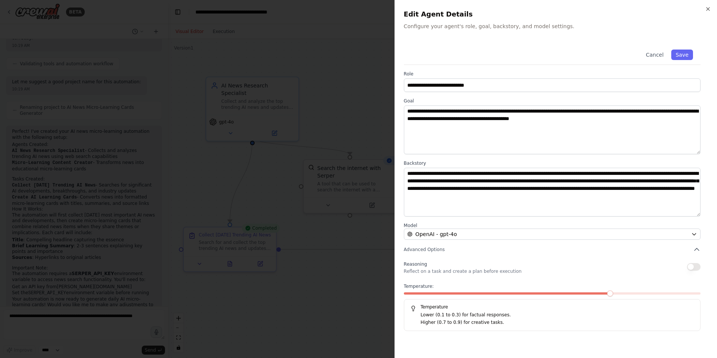
click at [562, 309] on h5 "Temperature" at bounding box center [552, 307] width 284 height 6
click at [696, 263] on button "button" at bounding box center [694, 267] width 14 height 8
click at [697, 251] on icon "button" at bounding box center [697, 250] width 8 height 8
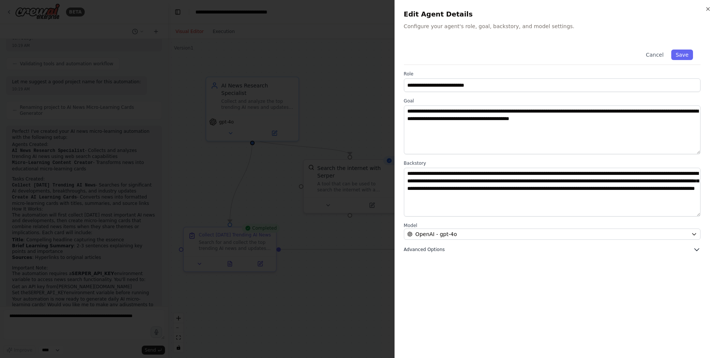
click at [697, 251] on icon "button" at bounding box center [697, 250] width 8 height 8
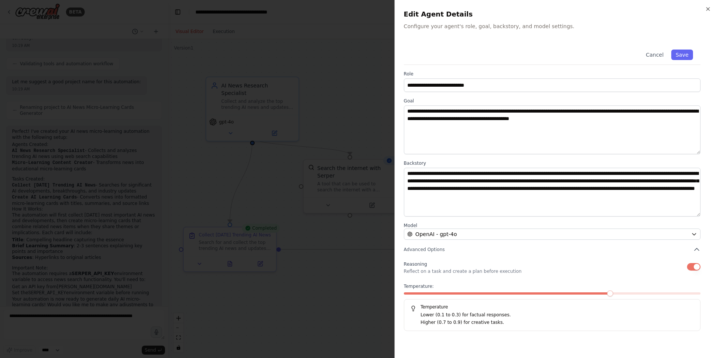
click at [714, 283] on div "**********" at bounding box center [556, 179] width 323 height 358
click at [611, 293] on span at bounding box center [610, 293] width 6 height 6
click at [683, 56] on button "Save" at bounding box center [682, 55] width 22 height 11
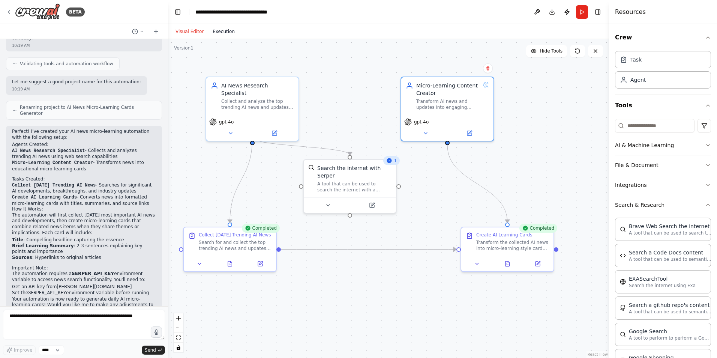
click at [223, 33] on button "Execution" at bounding box center [223, 31] width 31 height 9
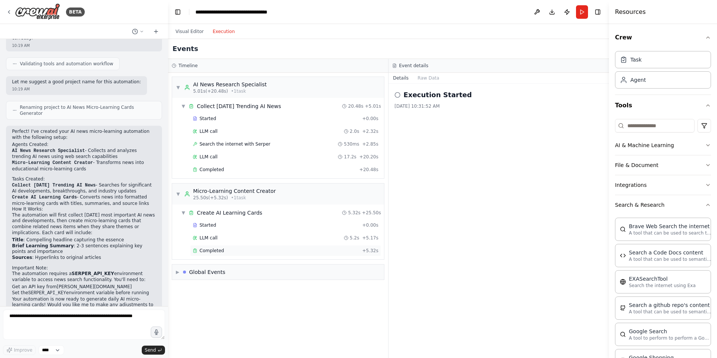
click at [218, 251] on span "Completed" at bounding box center [212, 251] width 24 height 6
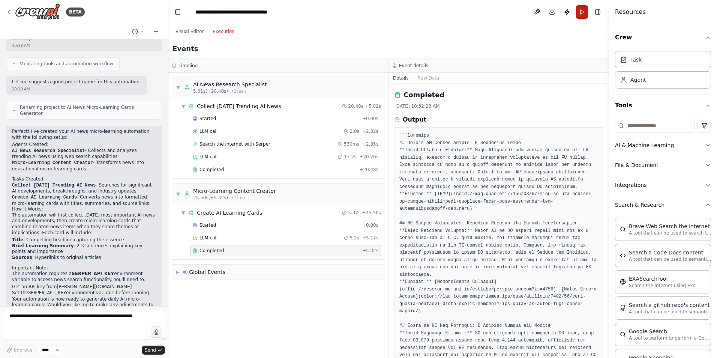
click at [581, 14] on button "Run" at bounding box center [582, 12] width 12 height 14
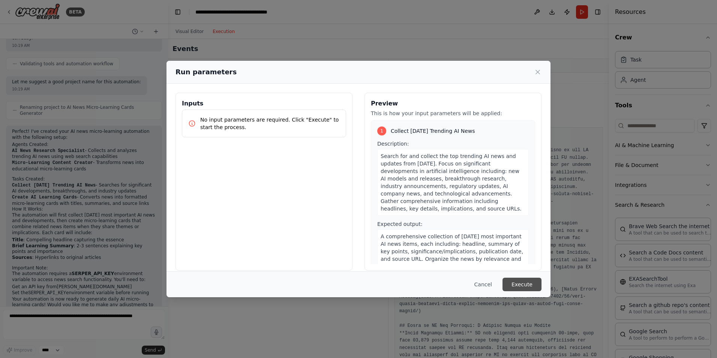
click at [522, 281] on button "Execute" at bounding box center [522, 285] width 39 height 14
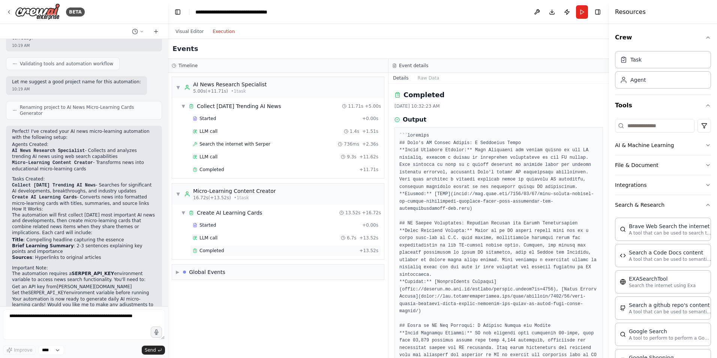
click at [291, 253] on div "Completed" at bounding box center [275, 251] width 164 height 6
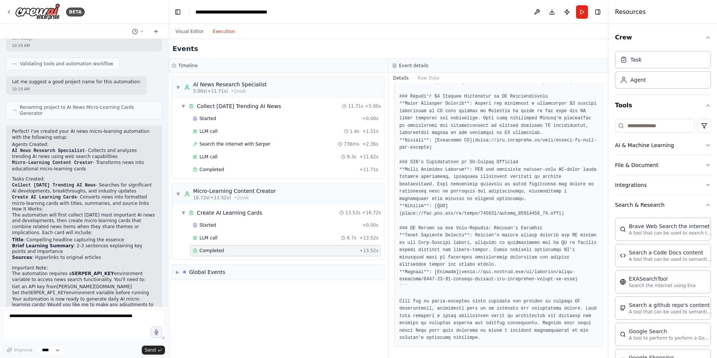
scroll to position [135, 0]
click at [551, 8] on button "Download" at bounding box center [552, 12] width 12 height 14
click at [479, 34] on div "Visual Editor Execution" at bounding box center [388, 31] width 441 height 15
click at [567, 11] on button "Publish" at bounding box center [567, 12] width 12 height 14
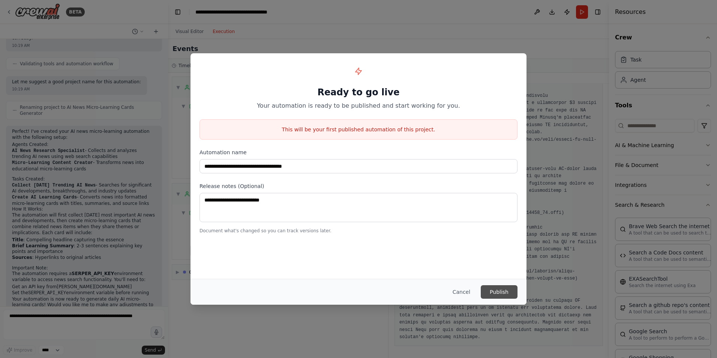
click at [496, 291] on button "Publish" at bounding box center [499, 292] width 37 height 14
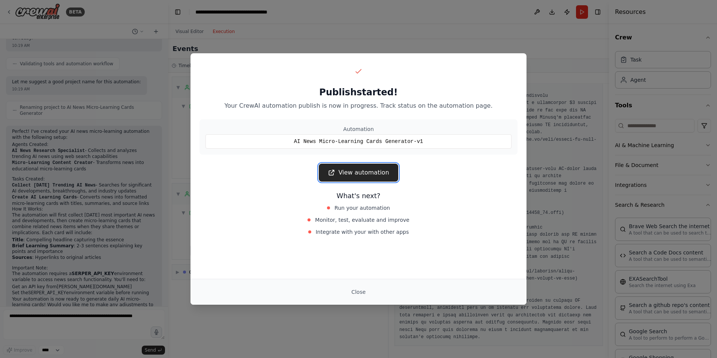
click at [379, 169] on link "View automation" at bounding box center [358, 173] width 79 height 18
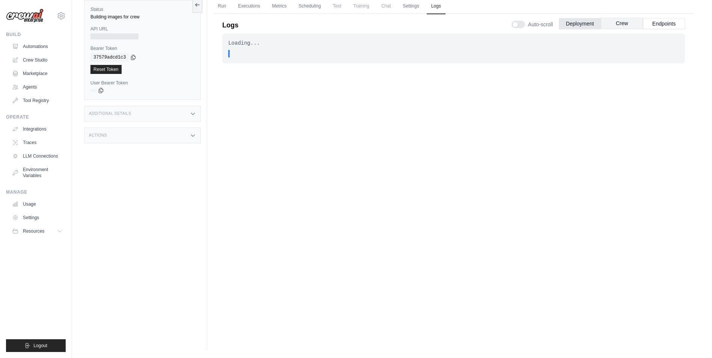
click at [620, 24] on button "Crew" at bounding box center [622, 23] width 42 height 11
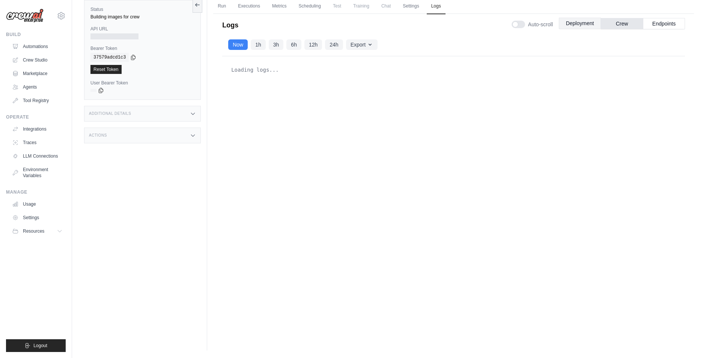
click at [583, 24] on button "Deployment" at bounding box center [580, 23] width 42 height 11
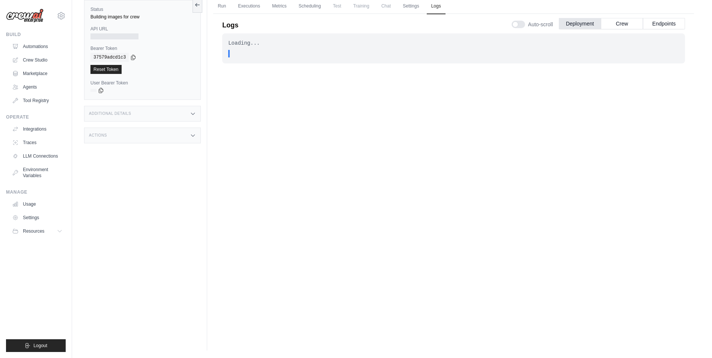
click at [170, 51] on label "Bearer Token" at bounding box center [142, 48] width 104 height 6
click at [48, 49] on link "Automations" at bounding box center [38, 47] width 57 height 12
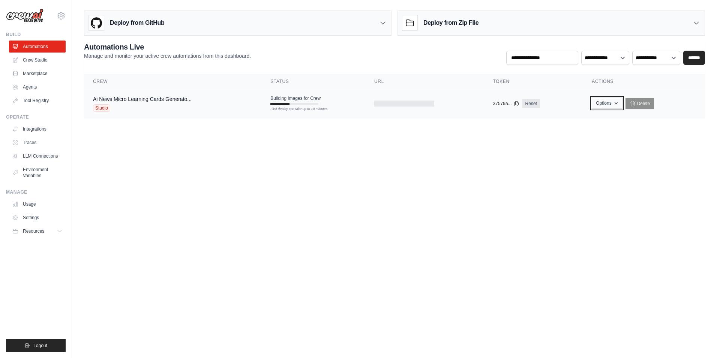
click at [598, 105] on button "Options" at bounding box center [607, 103] width 30 height 11
click at [452, 155] on body "[EMAIL_ADDRESS][DOMAIN_NAME] Settings Build Automations Crew Studio" at bounding box center [358, 179] width 717 height 358
click at [612, 105] on button "Options" at bounding box center [607, 103] width 30 height 11
click at [372, 170] on body "[EMAIL_ADDRESS][DOMAIN_NAME] Settings Build Automations Crew Studio" at bounding box center [358, 179] width 717 height 358
click at [153, 105] on div "Studio" at bounding box center [142, 108] width 99 height 8
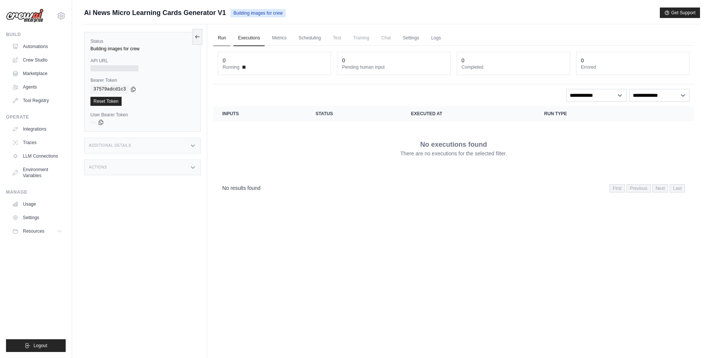
click at [219, 41] on link "Run" at bounding box center [221, 38] width 17 height 16
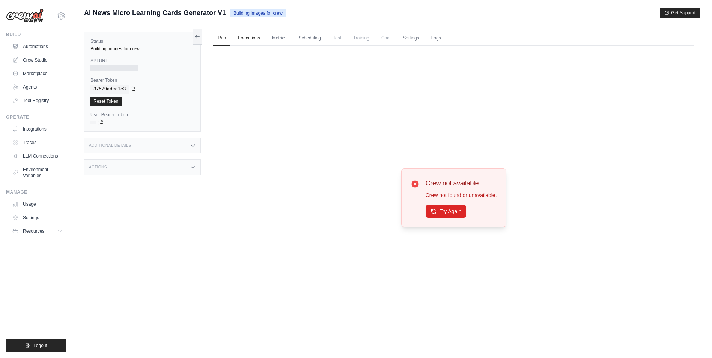
click at [239, 41] on link "Executions" at bounding box center [248, 38] width 31 height 16
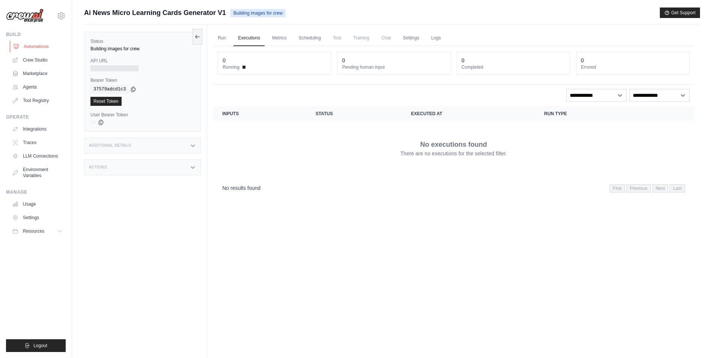
click at [36, 49] on link "Automations" at bounding box center [38, 47] width 57 height 12
